Goal: Complete application form

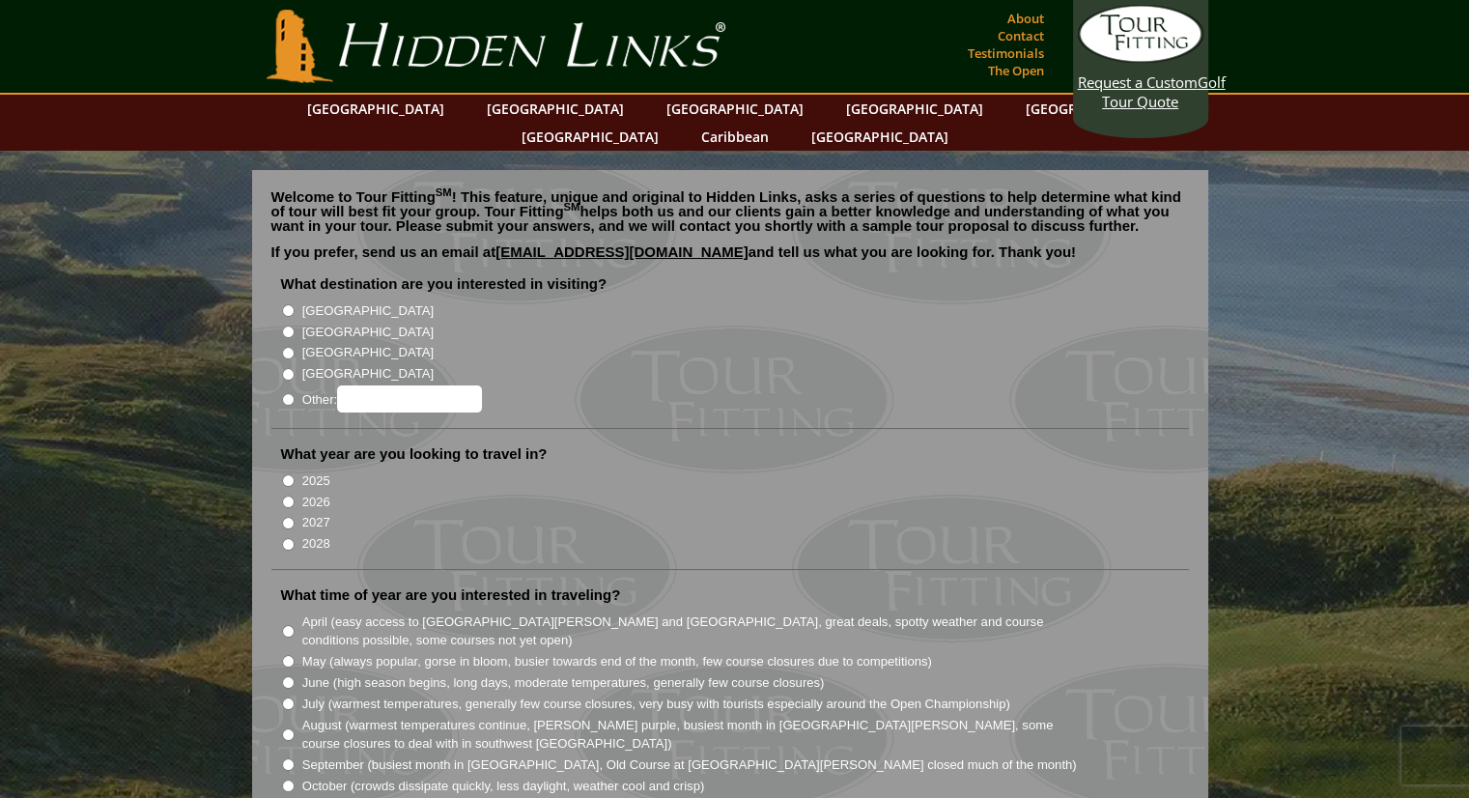
click at [297, 320] on li "[GEOGRAPHIC_DATA]" at bounding box center [738, 330] width 914 height 21
click at [289, 325] on input "[GEOGRAPHIC_DATA]" at bounding box center [288, 331] width 13 height 13
radio input "true"
click at [284, 474] on input "2025" at bounding box center [288, 480] width 13 height 13
radio input "true"
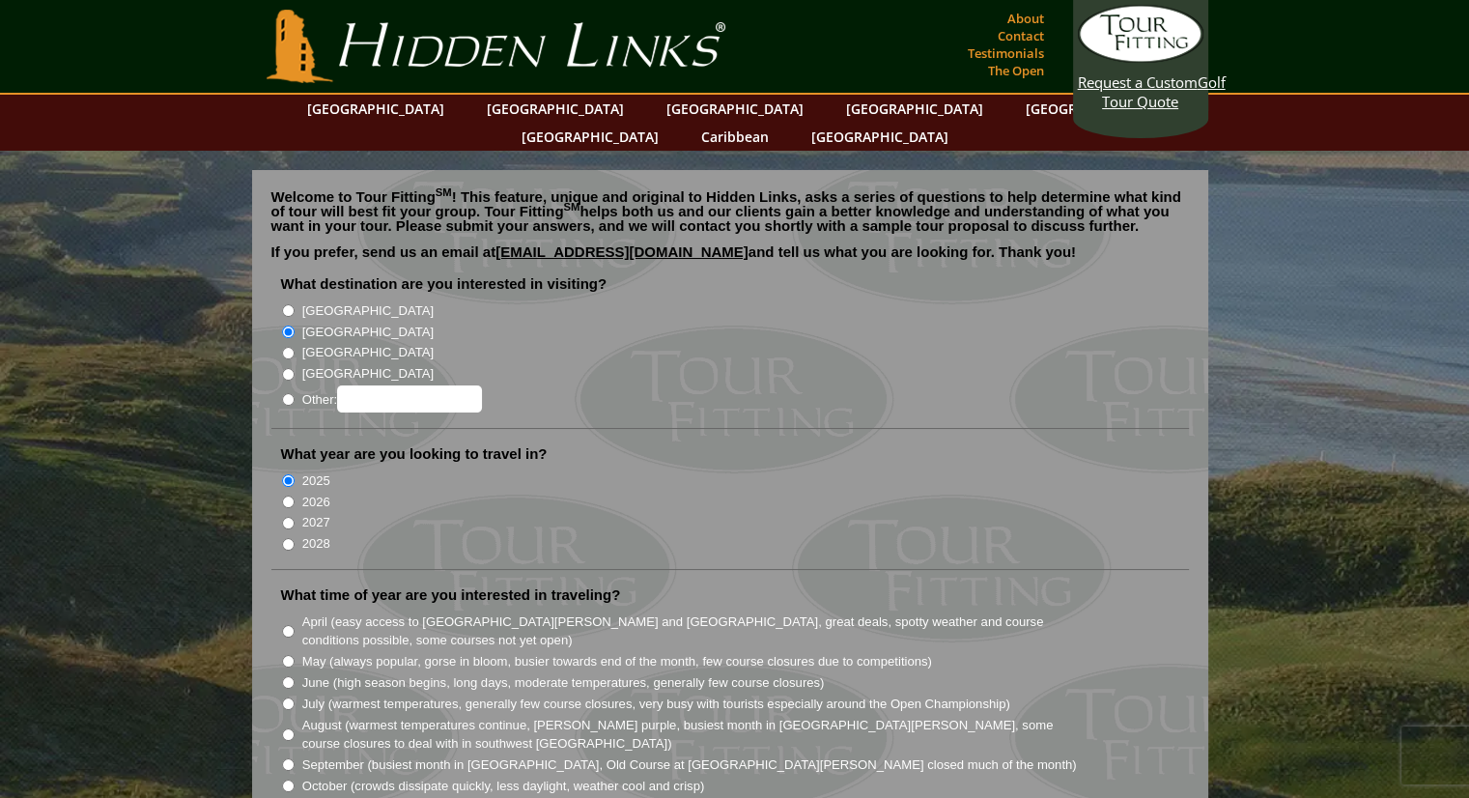
click at [294, 490] on li "2026" at bounding box center [738, 500] width 914 height 21
click at [284, 490] on li "2026" at bounding box center [738, 500] width 914 height 21
click at [284, 495] on input "2026" at bounding box center [288, 501] width 13 height 13
radio input "true"
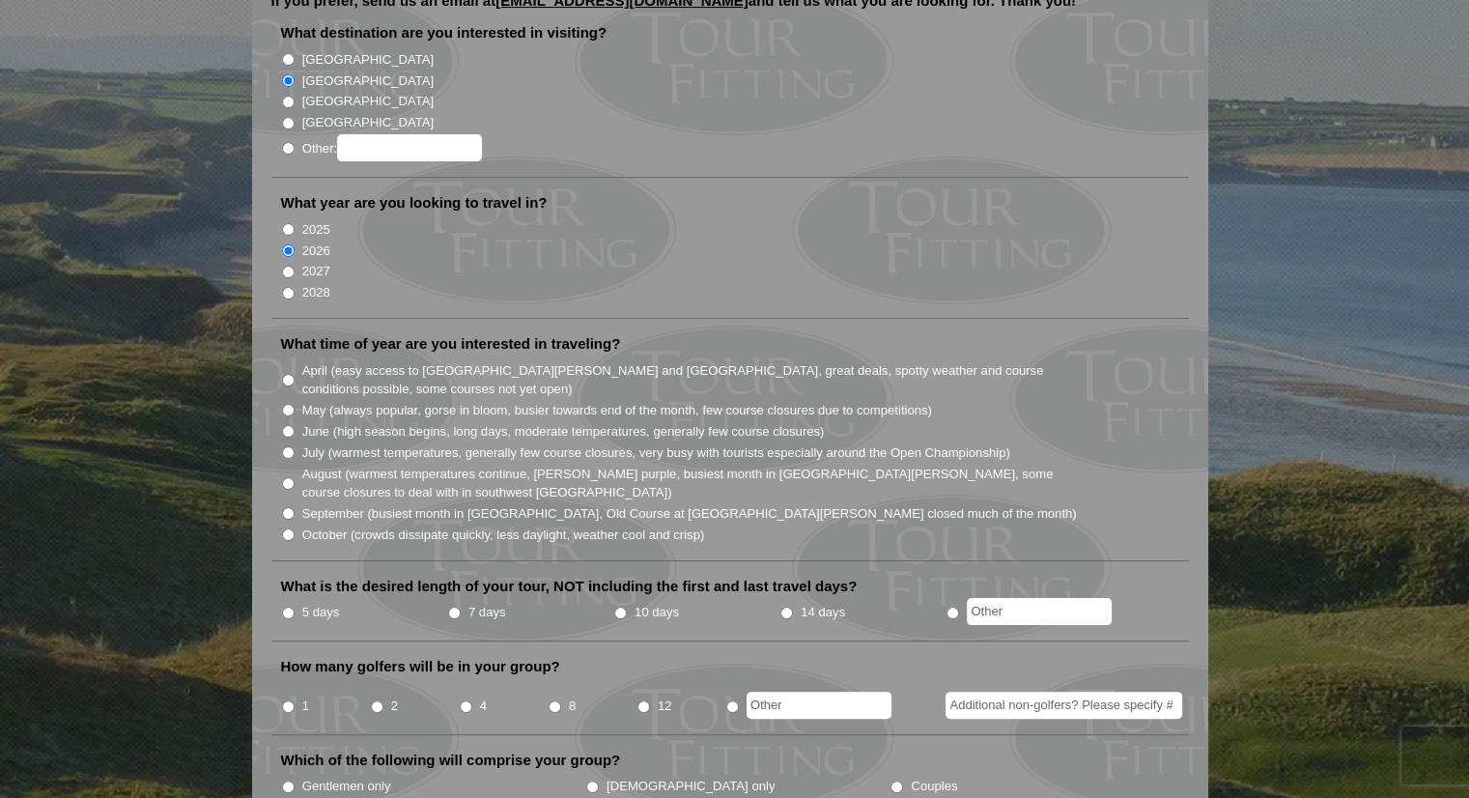
scroll to position [259, 0]
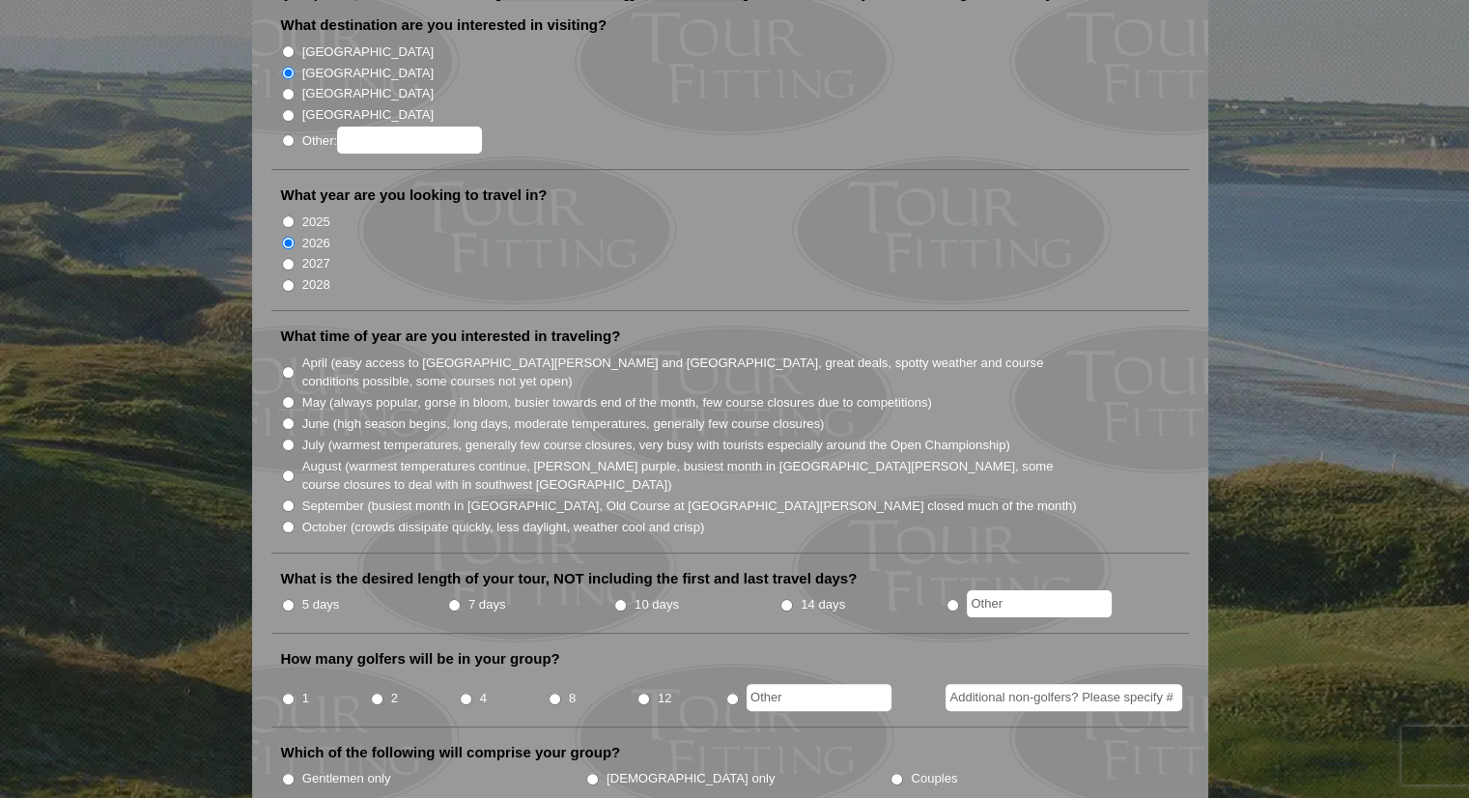
click at [290, 593] on li "5 days" at bounding box center [364, 605] width 166 height 24
click at [289, 521] on input "October (crowds dissipate quickly, less daylight, weather cool and crisp)" at bounding box center [288, 527] width 13 height 13
radio input "true"
click at [619, 599] on input "10 days" at bounding box center [620, 605] width 13 height 13
radio input "true"
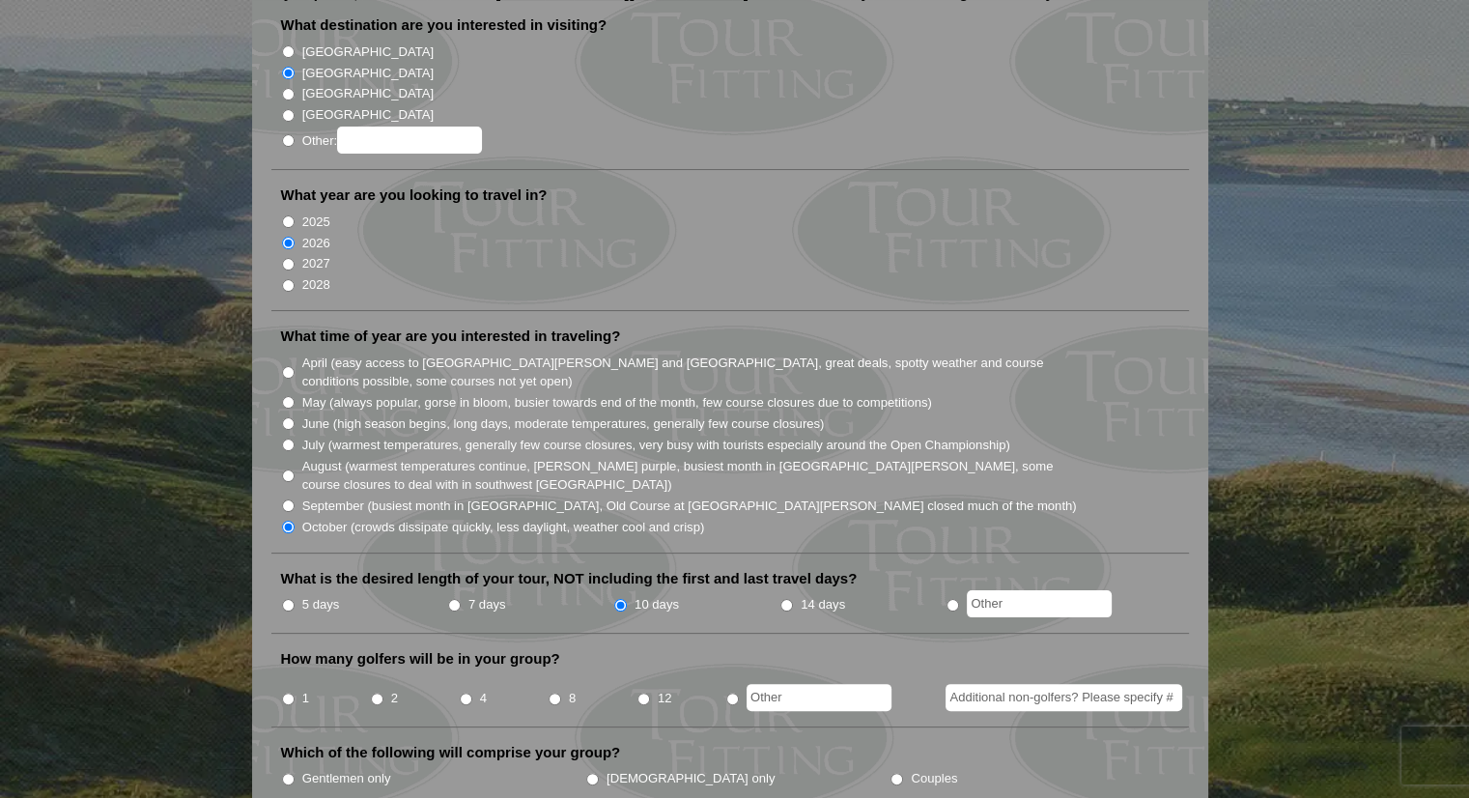
click at [467, 692] on input "4" at bounding box center [466, 698] width 13 height 13
radio input "true"
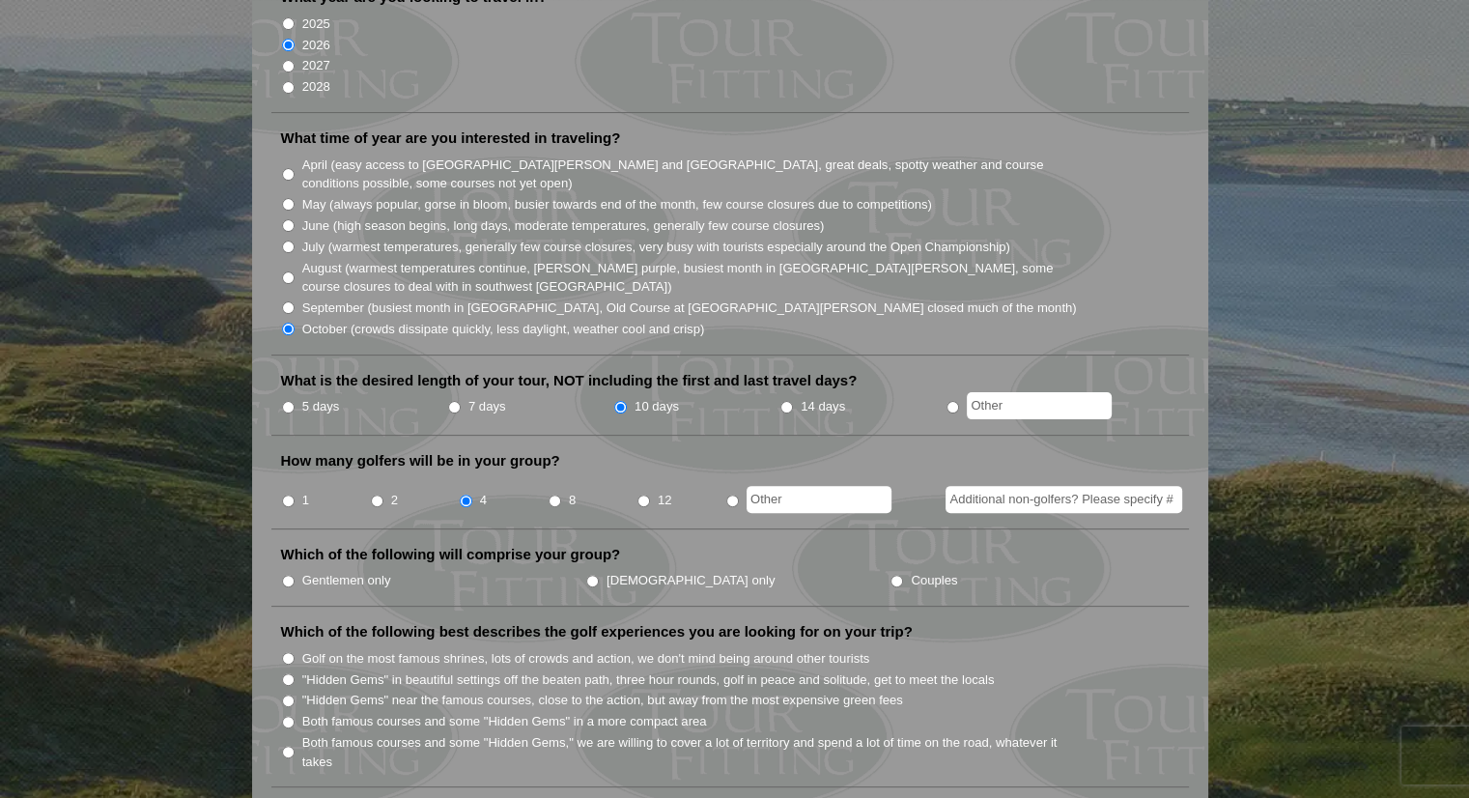
scroll to position [462, 0]
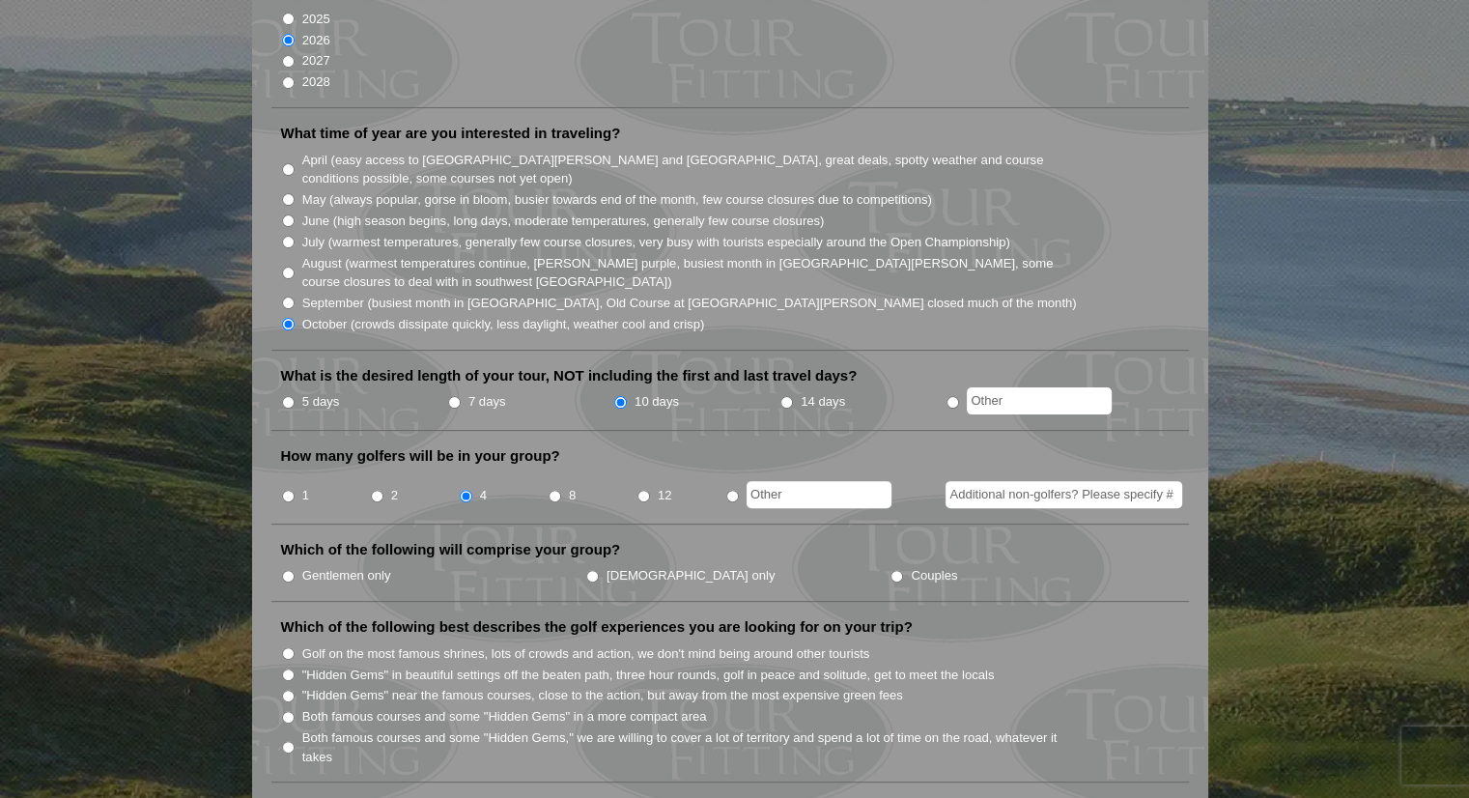
click at [290, 570] on input "Gentlemen only" at bounding box center [288, 576] width 13 height 13
radio input "true"
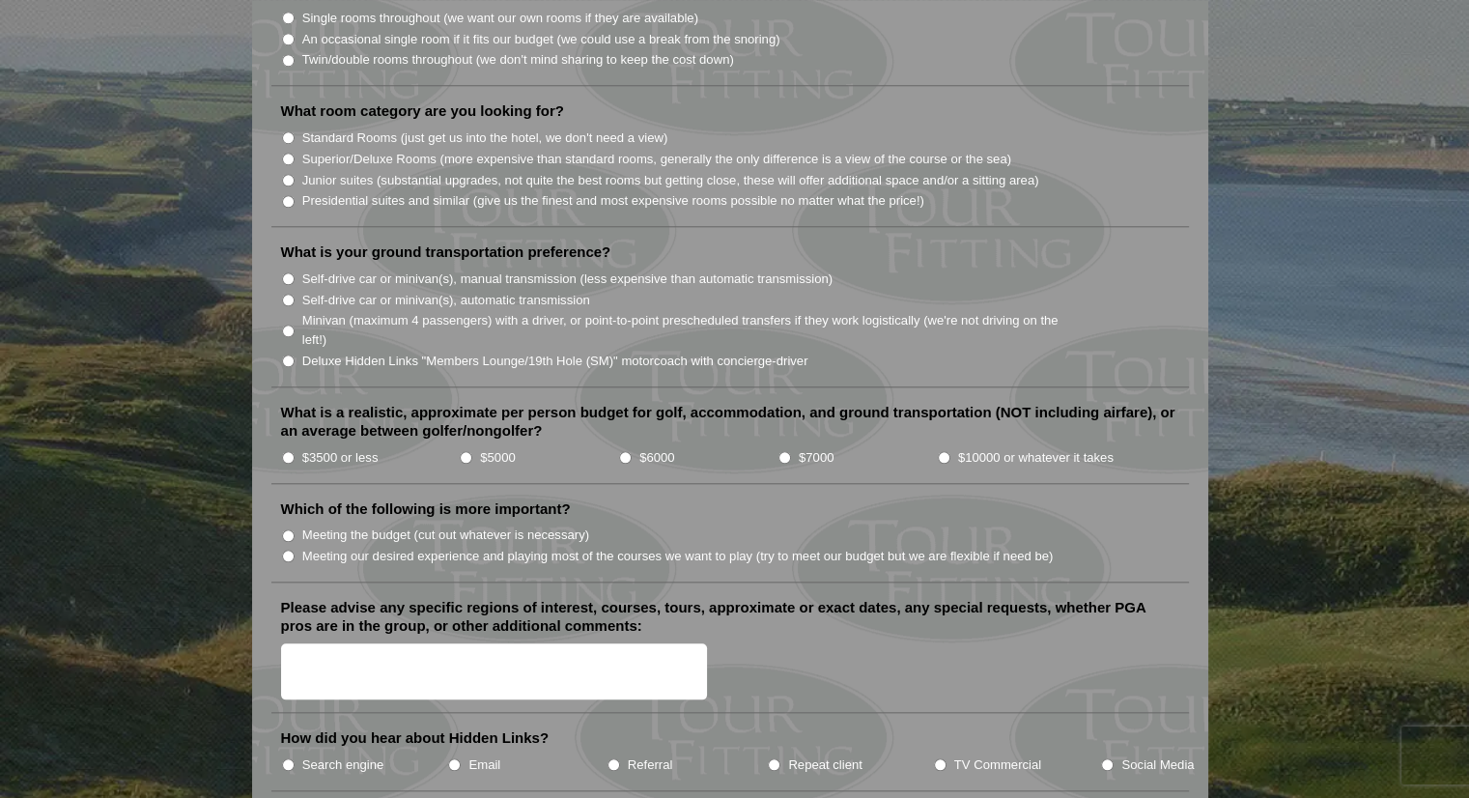
scroll to position [1881, 0]
